Goal: Information Seeking & Learning: Find specific fact

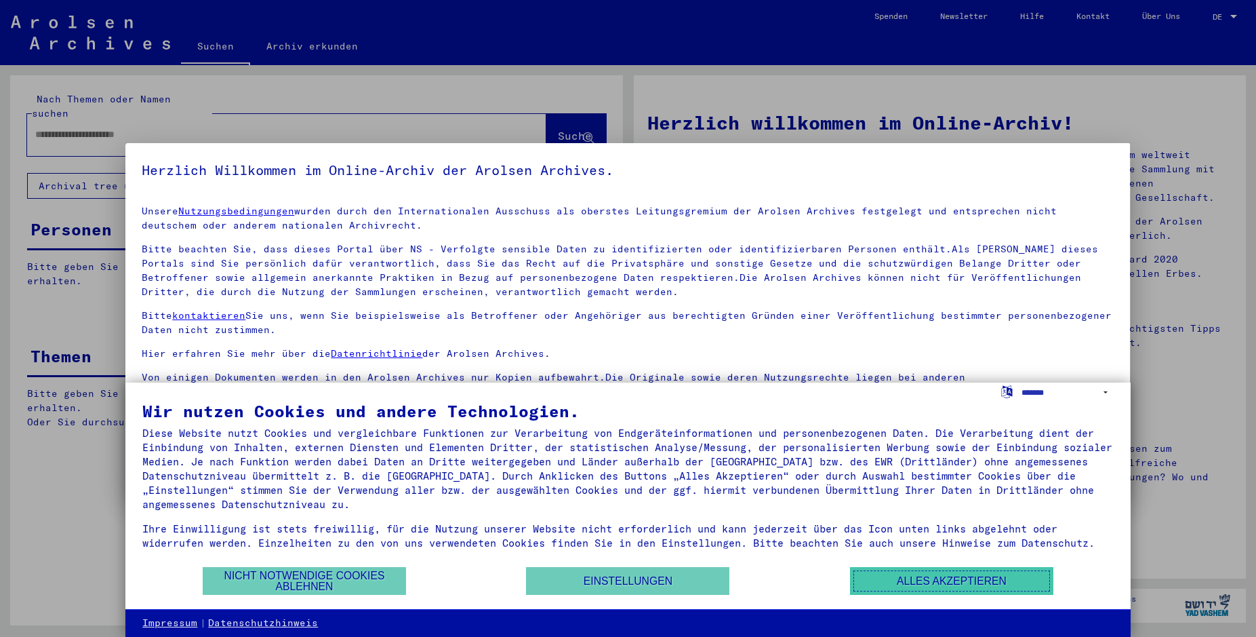
click at [910, 576] on button "Alles akzeptieren" at bounding box center [951, 581] width 203 height 28
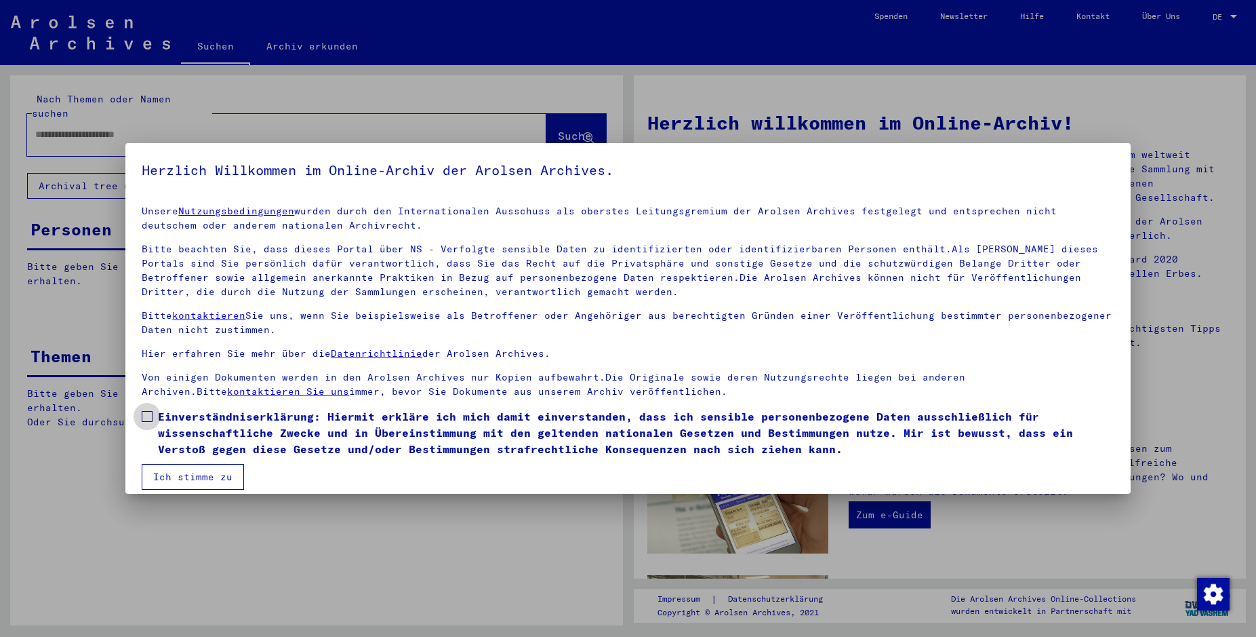
drag, startPoint x: 144, startPoint y: 412, endPoint x: 168, endPoint y: 447, distance: 42.5
click at [144, 412] on span at bounding box center [147, 416] width 11 height 11
click at [192, 476] on button "Ich stimme zu" at bounding box center [193, 477] width 102 height 26
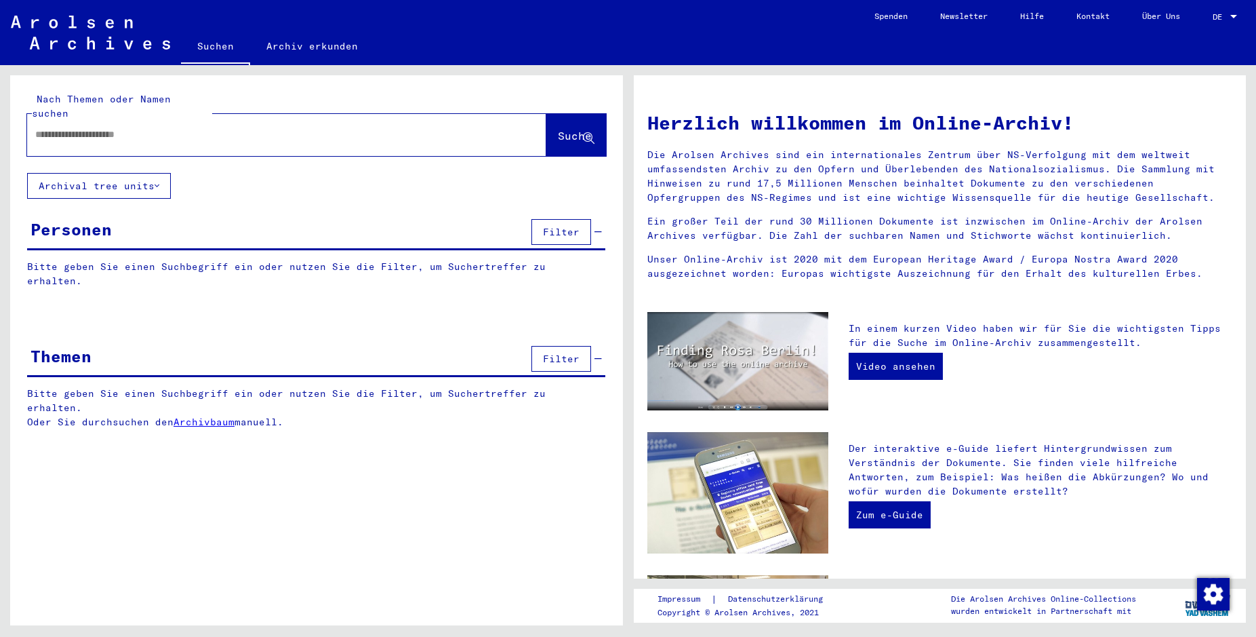
click at [78, 127] on input "text" at bounding box center [270, 134] width 471 height 14
type input "**********"
click at [558, 129] on span "Suche" at bounding box center [575, 136] width 34 height 14
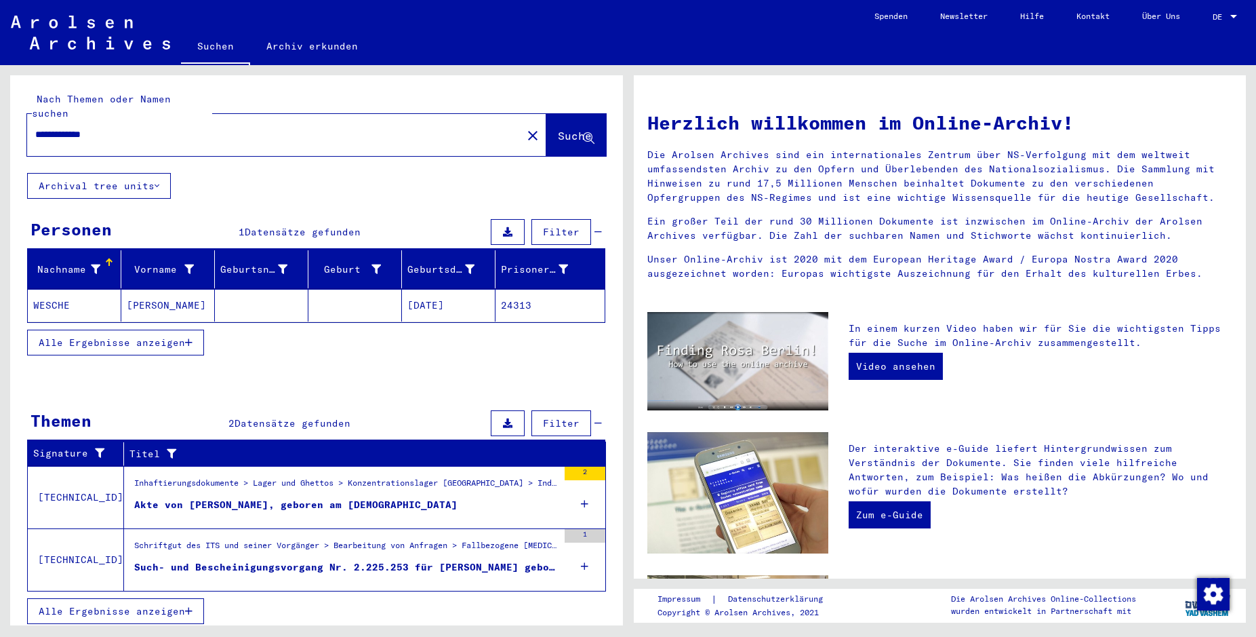
click at [359, 289] on mat-cell at bounding box center [356, 305] width 94 height 33
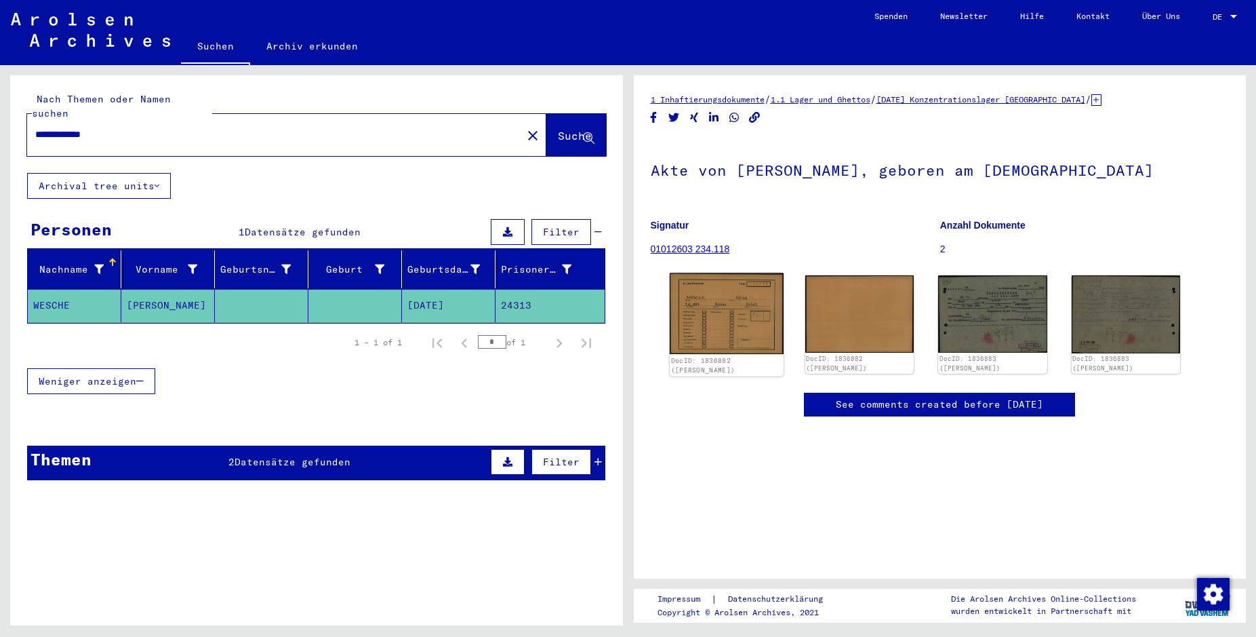
click at [733, 323] on img at bounding box center [726, 313] width 114 height 81
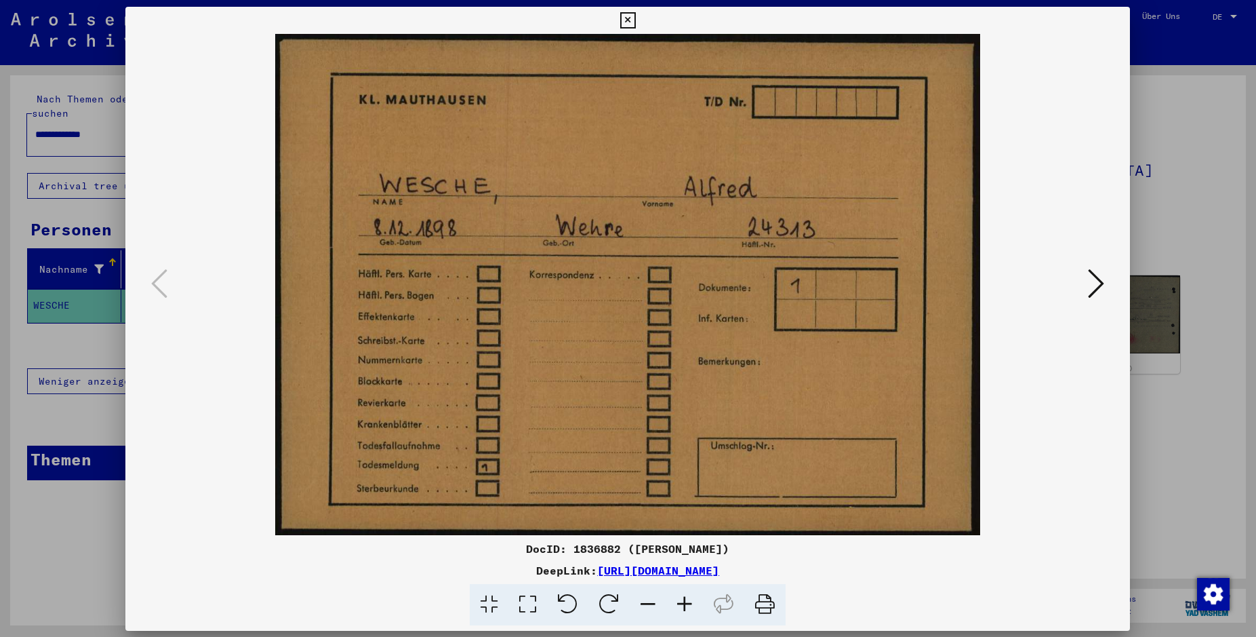
click at [733, 323] on img at bounding box center [628, 284] width 913 height 501
drag, startPoint x: 871, startPoint y: 572, endPoint x: 457, endPoint y: 567, distance: 414.3
click at [457, 567] on div "DeepLink: [URL][DOMAIN_NAME]" at bounding box center [627, 570] width 1005 height 16
copy div "[URL][DOMAIN_NAME]"
